Goal: Contribute content: Contribute content

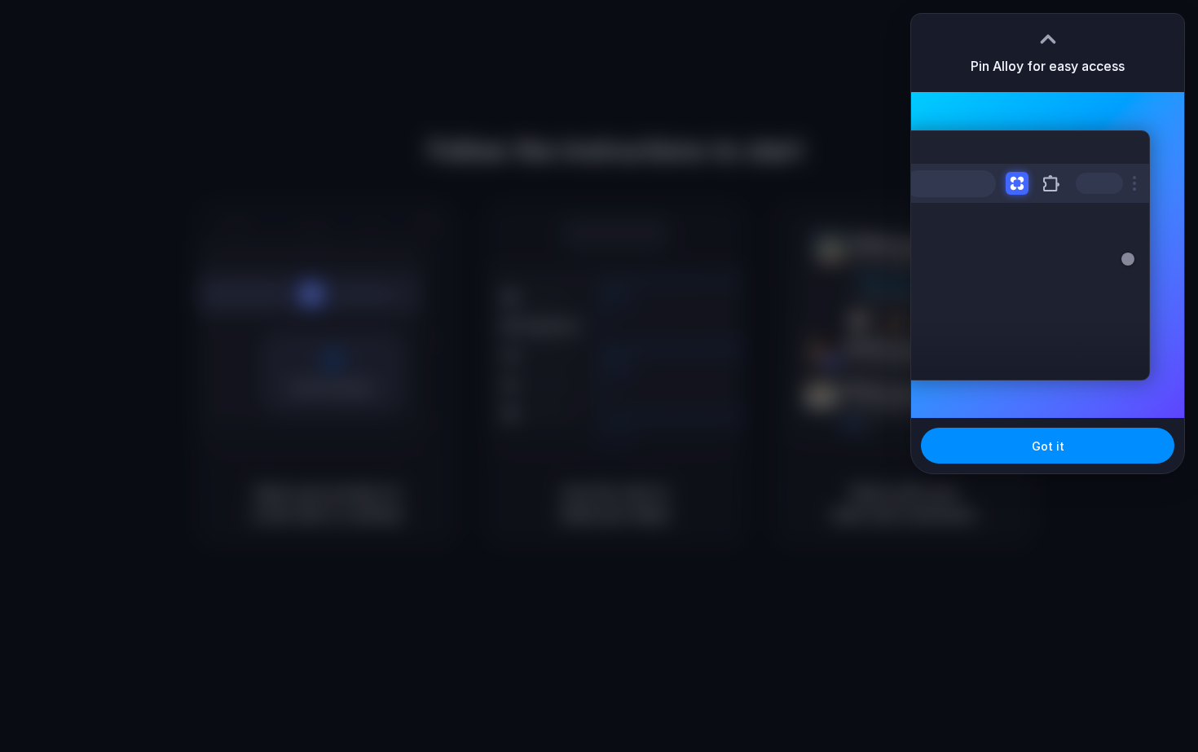
click at [1062, 42] on div "Pin Alloy for easy access" at bounding box center [1047, 53] width 273 height 78
click at [294, 183] on div at bounding box center [599, 376] width 1198 height 752
click at [1006, 463] on button "Got it" at bounding box center [1048, 446] width 254 height 36
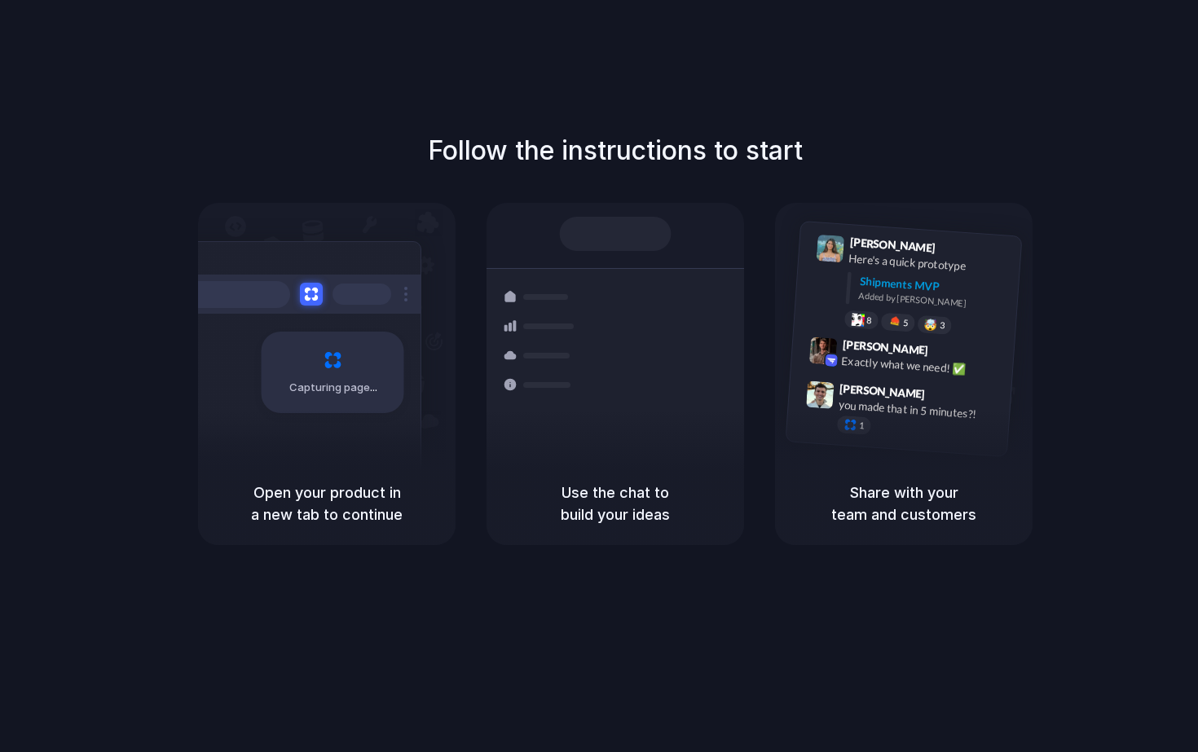
click at [155, 55] on div "Follow the instructions to start Capturing page Open your product in a new tab …" at bounding box center [615, 392] width 1231 height 785
click at [360, 374] on div "Capturing page" at bounding box center [333, 373] width 143 height 82
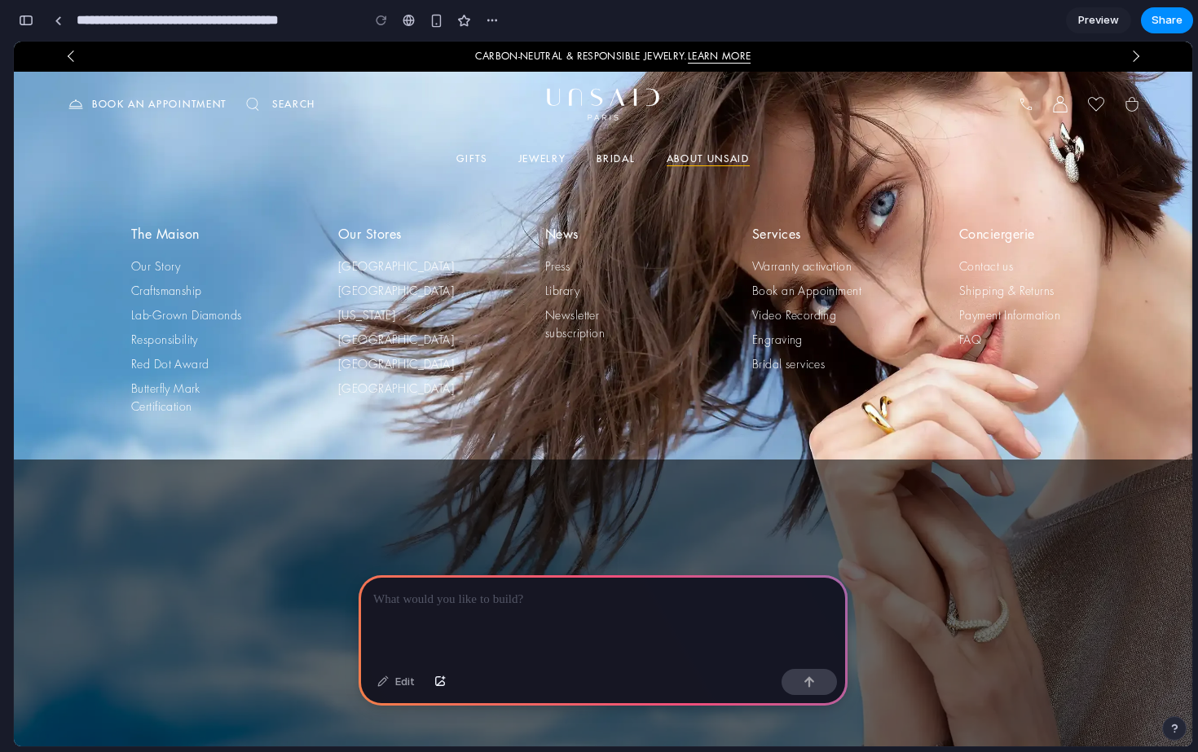
click at [426, 604] on p at bounding box center [603, 600] width 460 height 20
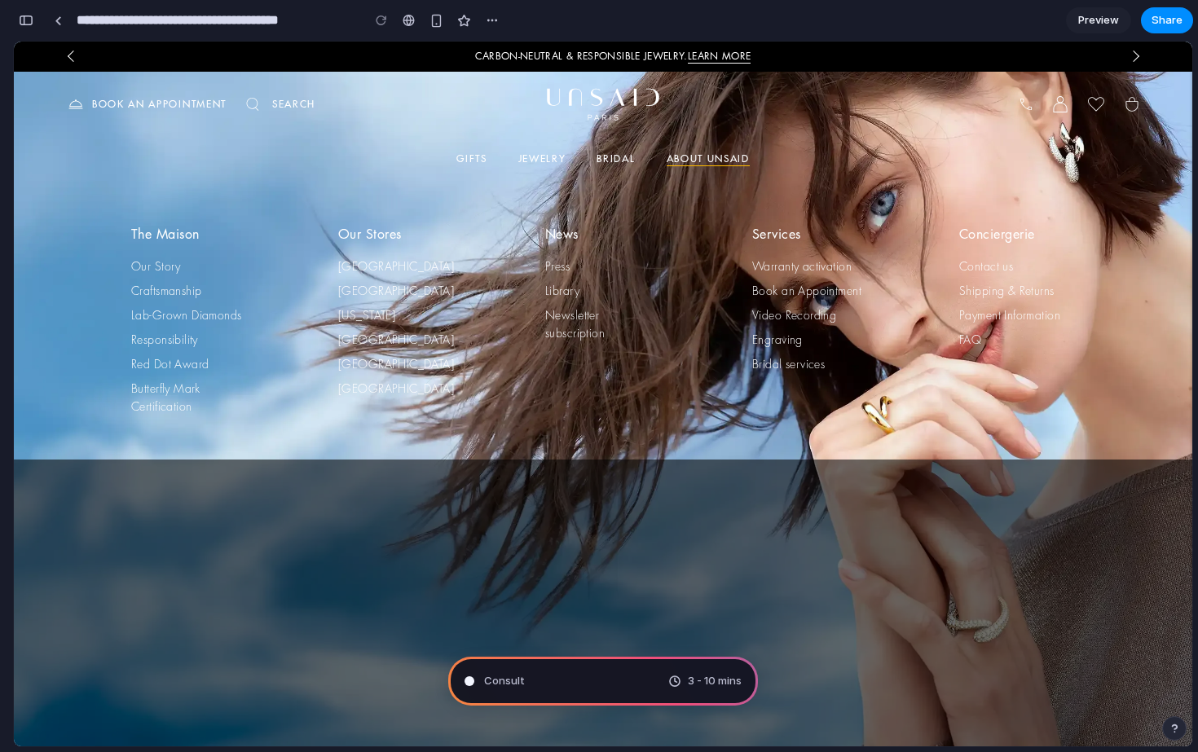
type input "**********"
